Goal: Task Accomplishment & Management: Complete application form

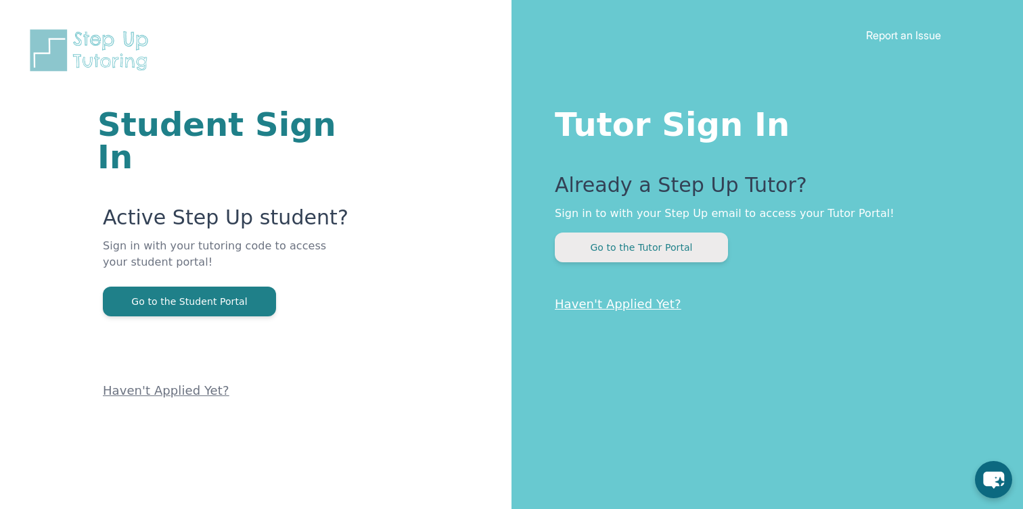
click at [622, 245] on button "Go to the Tutor Portal" at bounding box center [641, 248] width 173 height 30
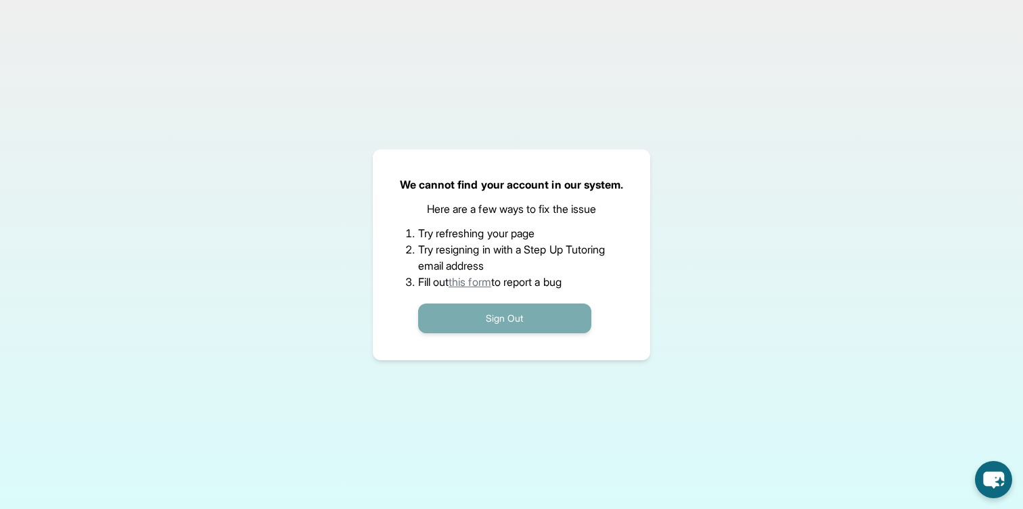
click at [552, 313] on button "Sign Out" at bounding box center [504, 319] width 173 height 30
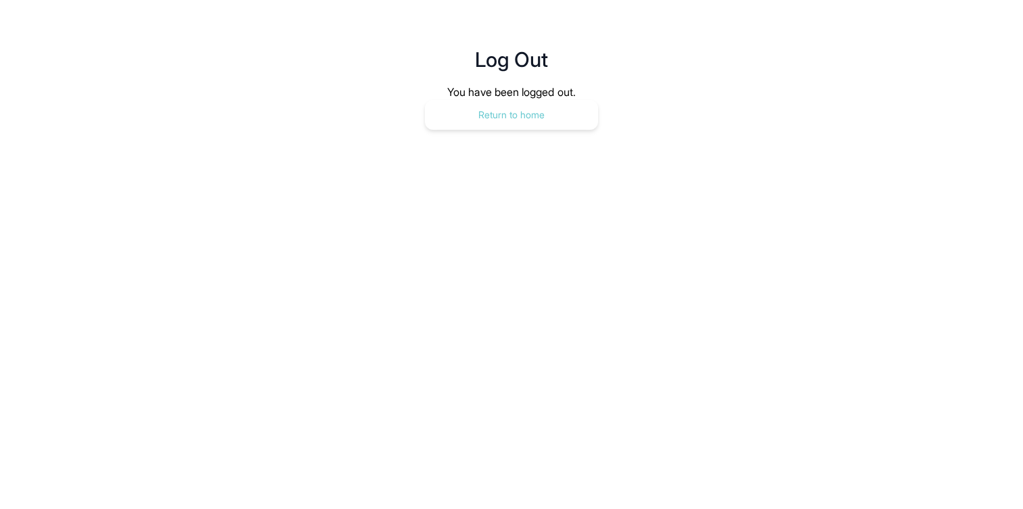
click at [469, 112] on button "Return to home" at bounding box center [511, 115] width 173 height 30
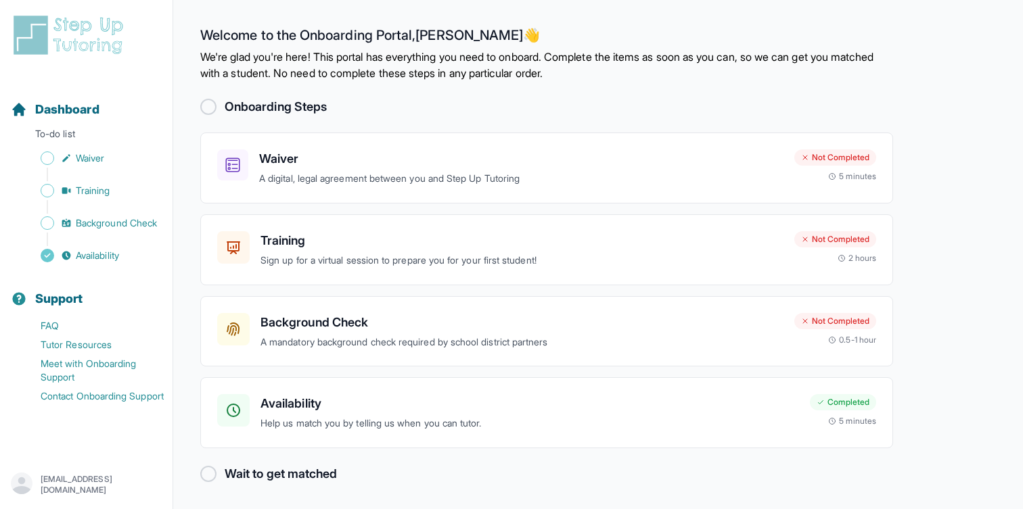
scroll to position [1, 0]
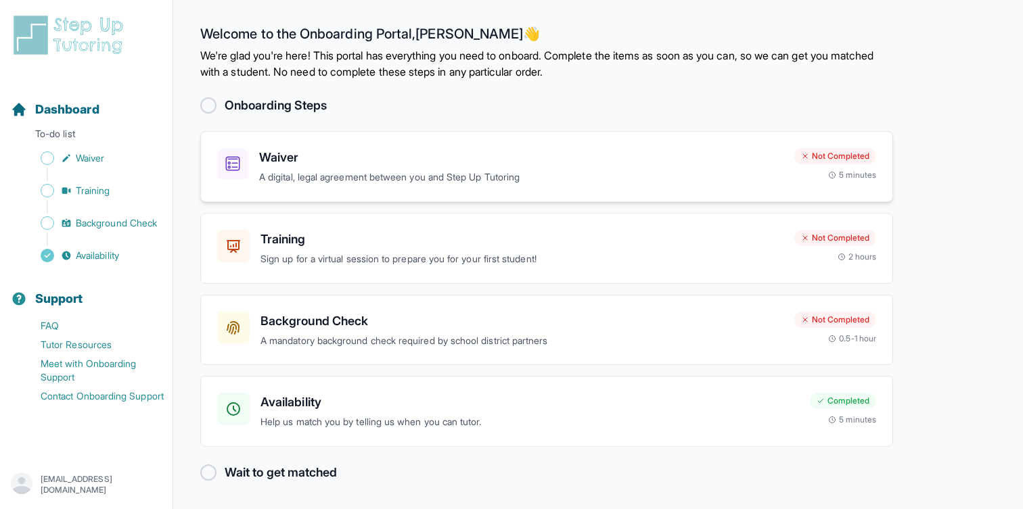
click at [428, 162] on h3 "Waiver" at bounding box center [521, 157] width 524 height 19
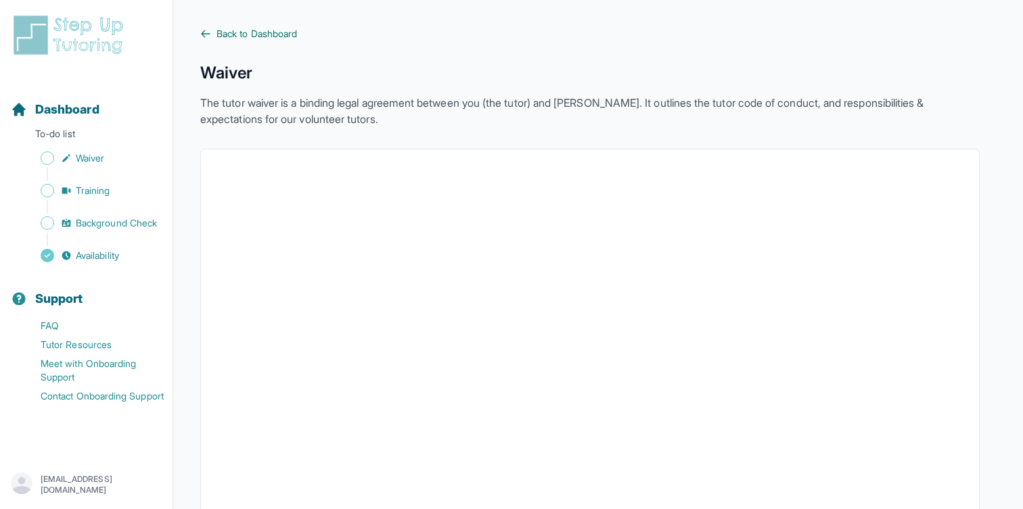
click at [231, 34] on span "Back to Dashboard" at bounding box center [256, 34] width 80 height 14
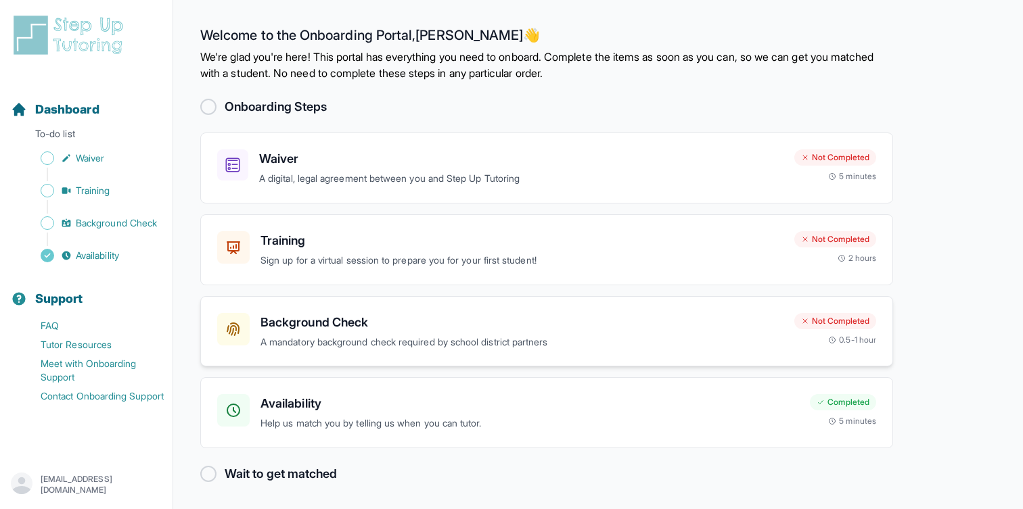
click at [712, 307] on div "Background Check A mandatory background check required by school district partn…" at bounding box center [546, 331] width 693 height 71
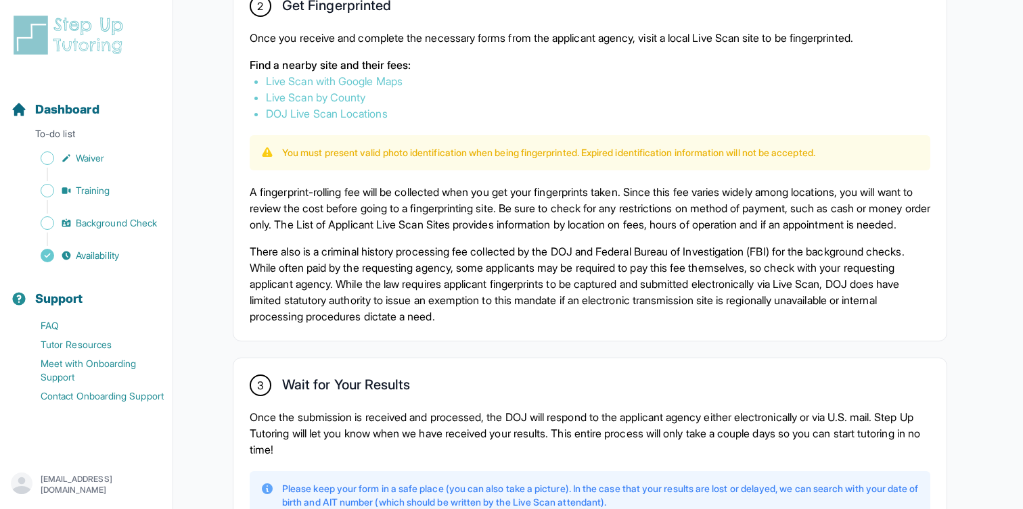
scroll to position [814, 0]
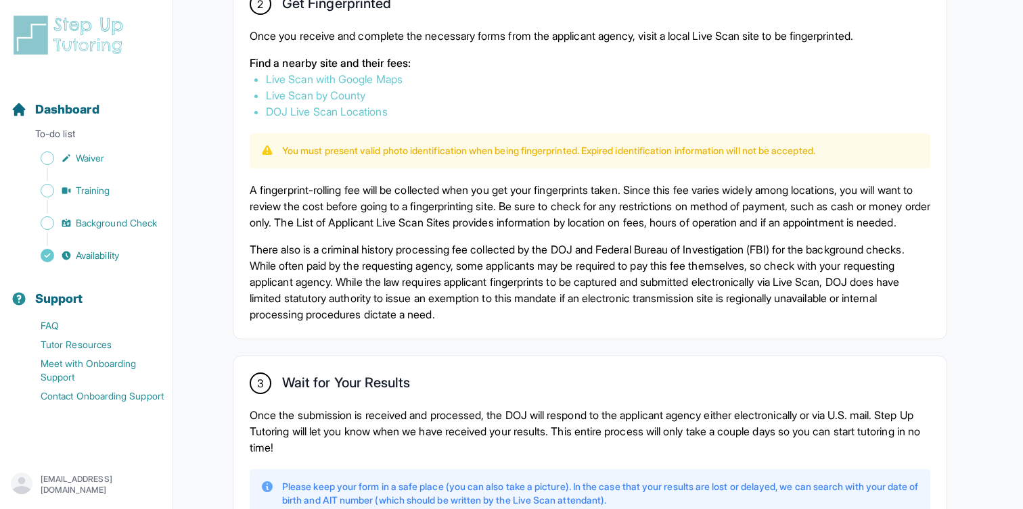
click at [357, 74] on link "Live Scan with Google Maps" at bounding box center [334, 79] width 137 height 14
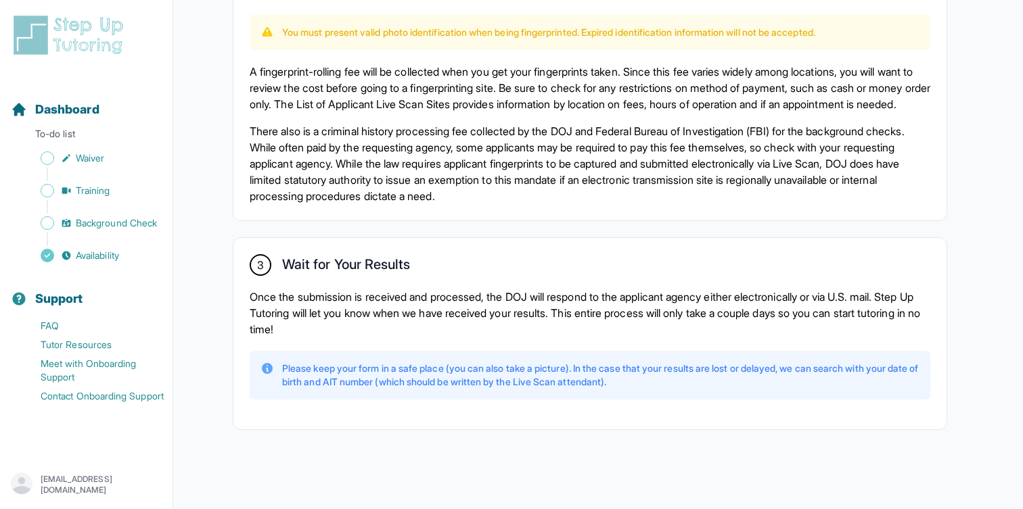
scroll to position [950, 0]
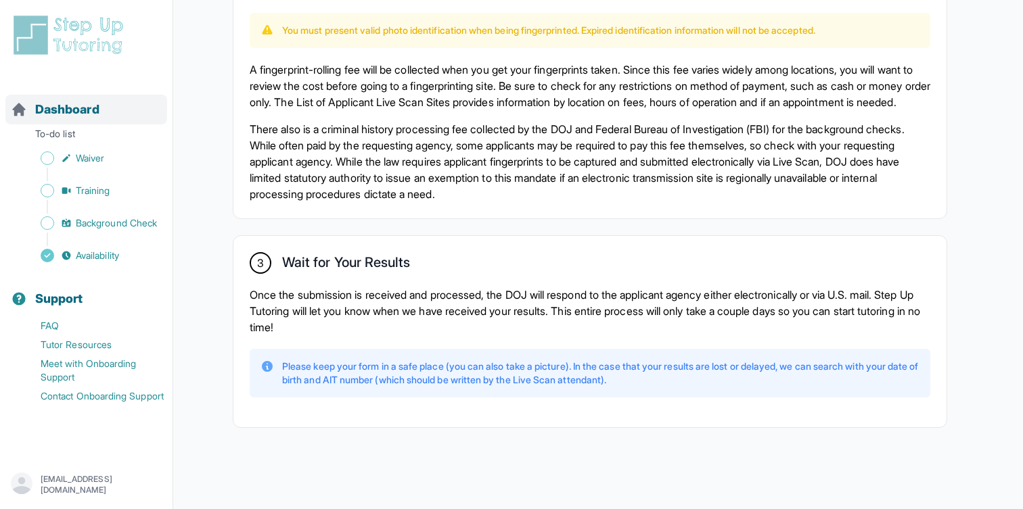
click at [68, 110] on span "Dashboard" at bounding box center [67, 109] width 64 height 19
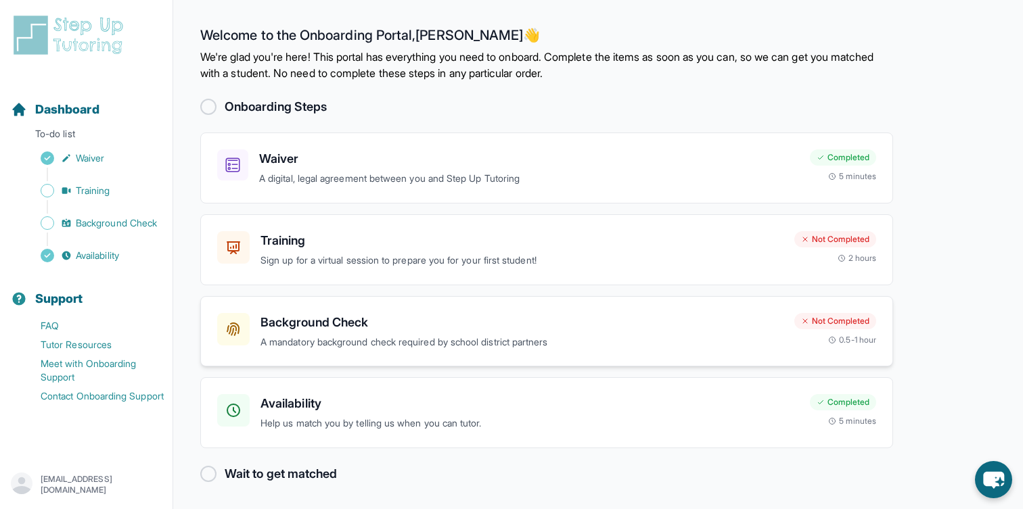
click at [388, 333] on div "Background Check A mandatory background check required by school district partn…" at bounding box center [521, 331] width 523 height 37
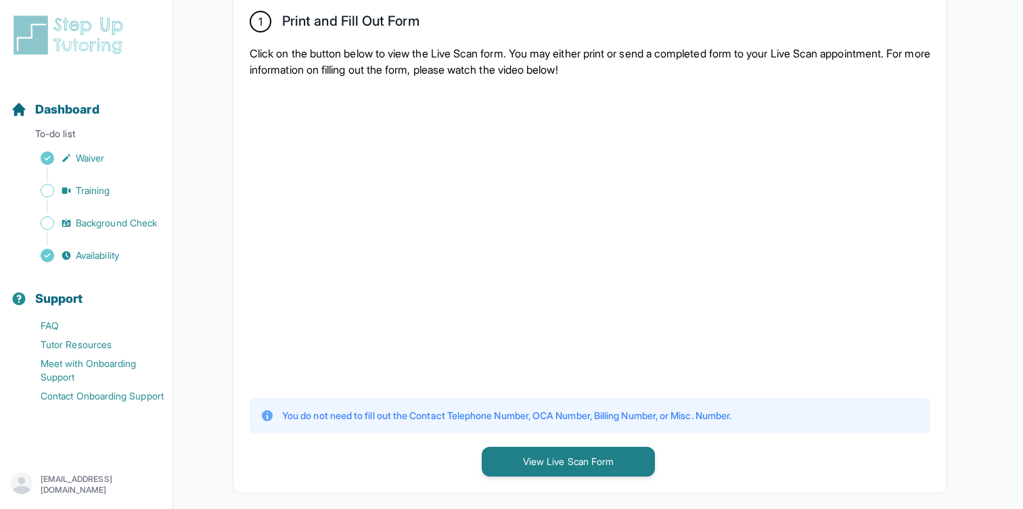
scroll to position [258, 0]
